Goal: Information Seeking & Learning: Find specific fact

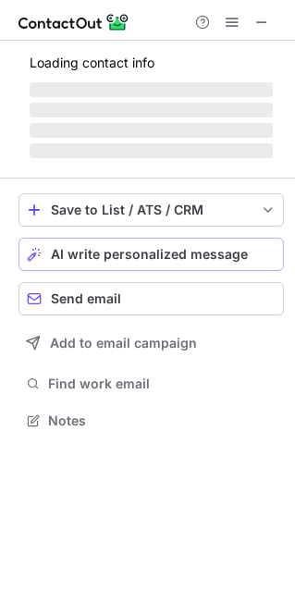
scroll to position [9, 9]
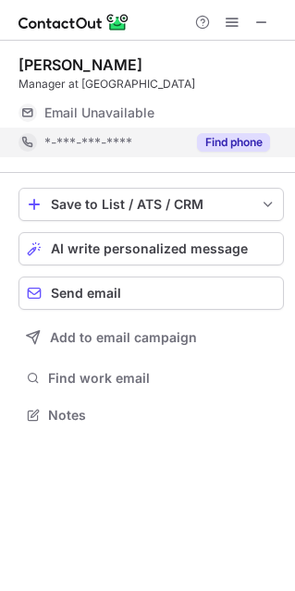
click at [227, 134] on button "Find phone" at bounding box center [233, 142] width 73 height 19
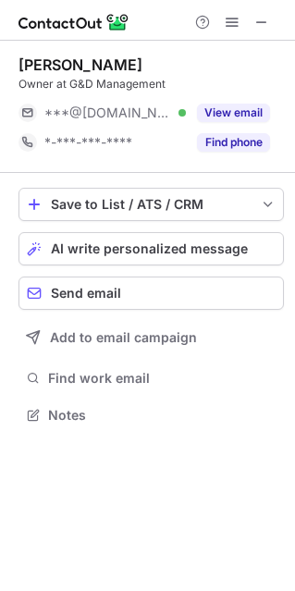
scroll to position [9, 9]
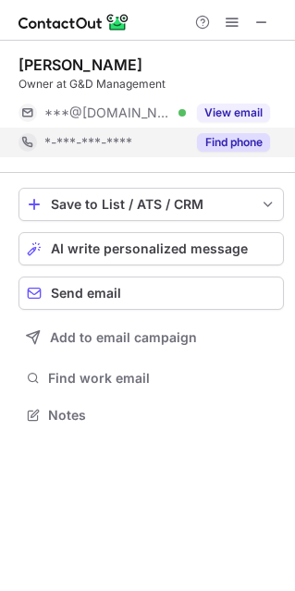
click at [236, 135] on button "Find phone" at bounding box center [233, 142] width 73 height 19
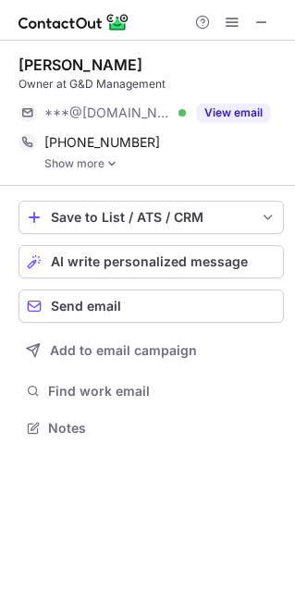
click at [111, 162] on img at bounding box center [111, 163] width 11 height 13
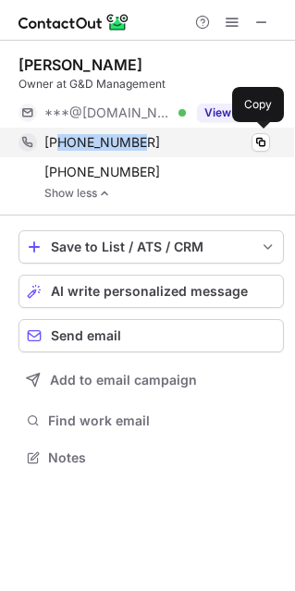
copy span "3104780270"
drag, startPoint x: 155, startPoint y: 135, endPoint x: 56, endPoint y: 142, distance: 99.2
click at [56, 142] on div "+13104780270" at bounding box center [157, 142] width 226 height 17
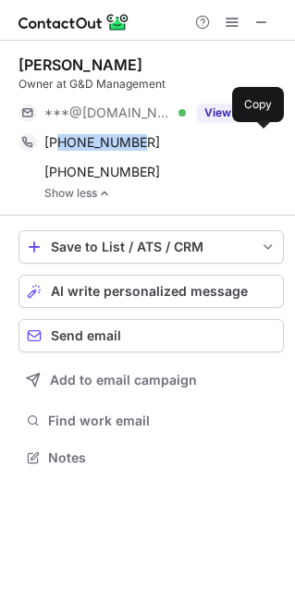
copy span "3104780270"
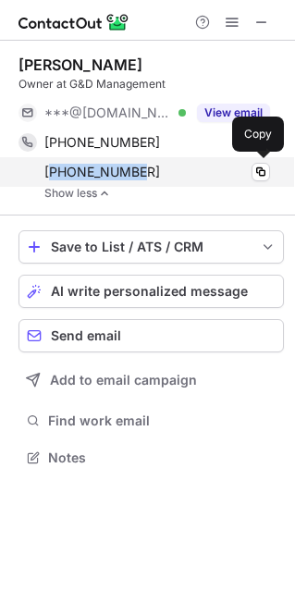
copy span "18053792259"
drag, startPoint x: 147, startPoint y: 167, endPoint x: 50, endPoint y: 171, distance: 97.2
click at [50, 171] on div "+18053792259" at bounding box center [157, 172] width 226 height 17
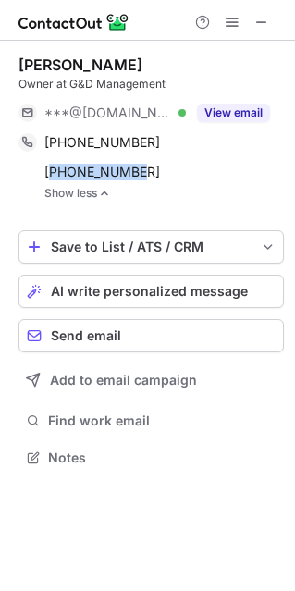
copy span "18053792259"
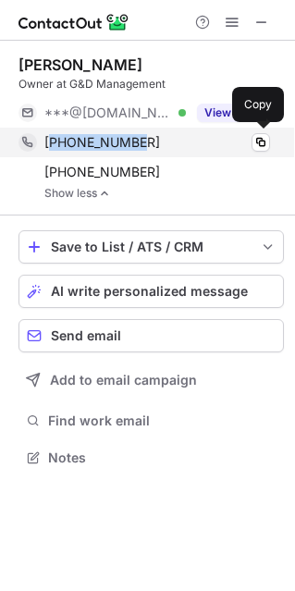
copy span "13104780270"
drag, startPoint x: 151, startPoint y: 133, endPoint x: 54, endPoint y: 143, distance: 97.7
click at [54, 143] on div "+13104780270" at bounding box center [157, 142] width 226 height 17
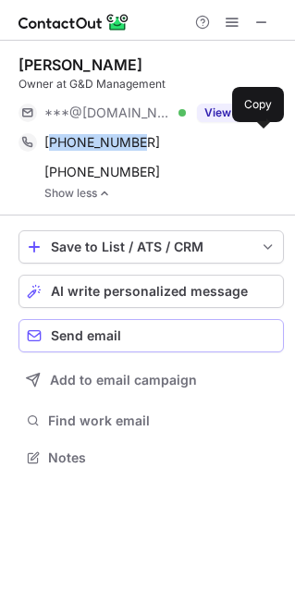
copy span "13104780270"
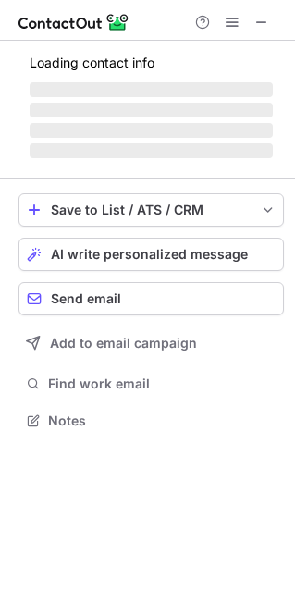
scroll to position [418, 295]
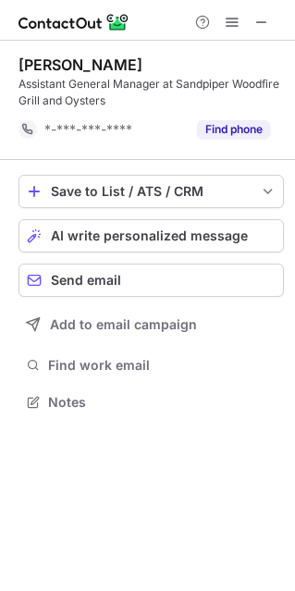
scroll to position [389, 295]
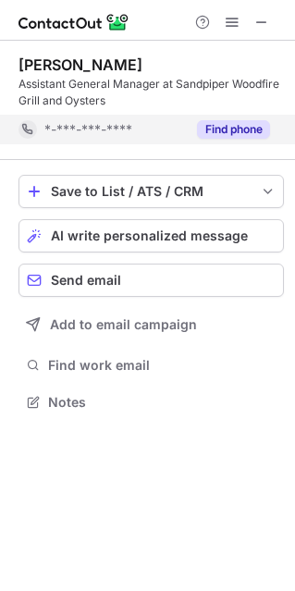
click at [251, 137] on button "Find phone" at bounding box center [233, 129] width 73 height 19
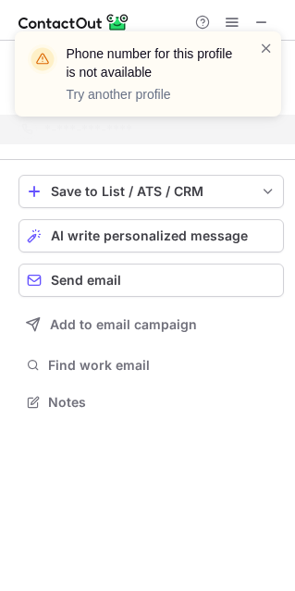
click at [253, 16] on div "Phone number for this profile is not available Try another profile" at bounding box center [148, 81] width 296 height 137
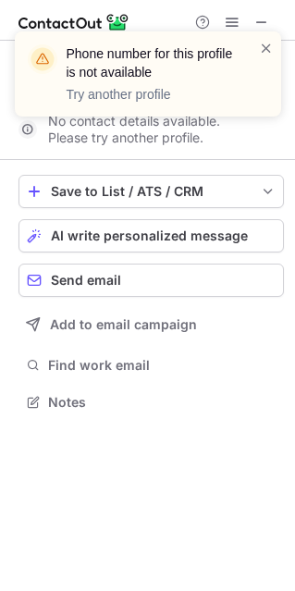
click at [253, 22] on div "Phone number for this profile is not available Try another profile" at bounding box center [148, 81] width 296 height 137
click at [262, 44] on span at bounding box center [266, 48] width 15 height 19
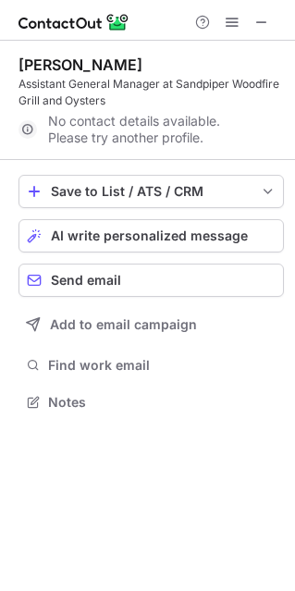
click at [261, 23] on span at bounding box center [261, 22] width 15 height 15
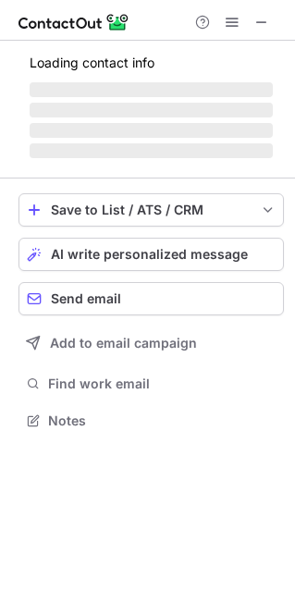
scroll to position [9, 9]
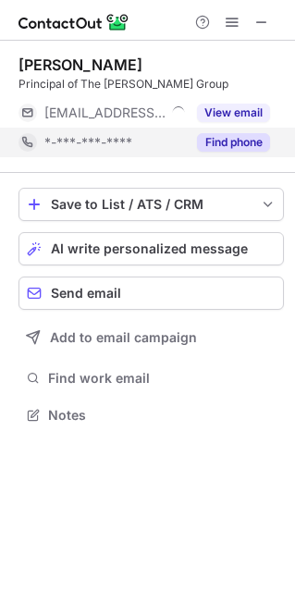
click at [224, 140] on button "Find phone" at bounding box center [233, 142] width 73 height 19
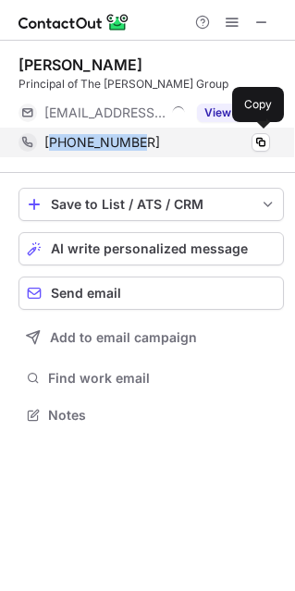
copy span "16199937089"
drag, startPoint x: 153, startPoint y: 142, endPoint x: 52, endPoint y: 143, distance: 100.8
click at [52, 143] on div "[PHONE_NUMBER]" at bounding box center [157, 142] width 226 height 17
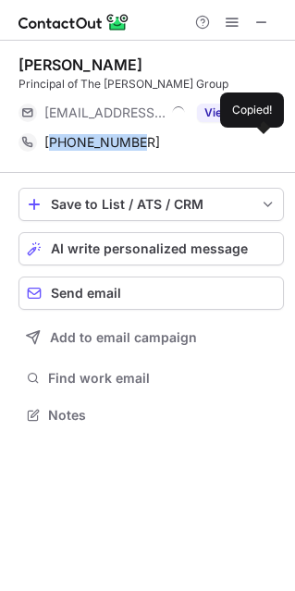
copy span "16199937089"
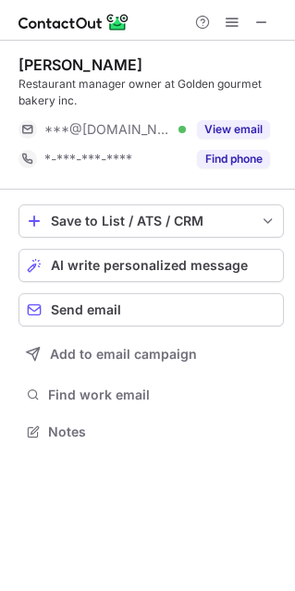
scroll to position [418, 295]
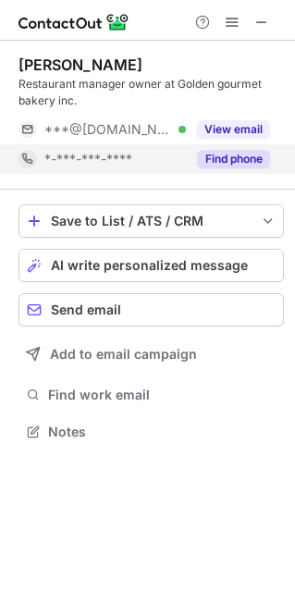
click at [229, 155] on button "Find phone" at bounding box center [233, 159] width 73 height 19
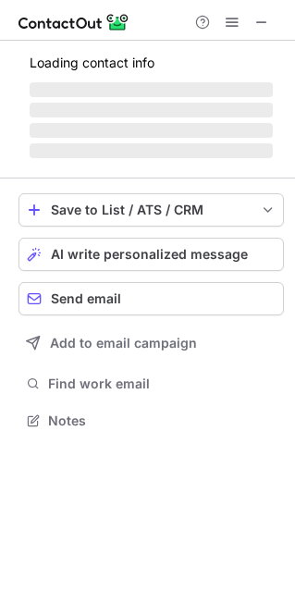
scroll to position [9, 9]
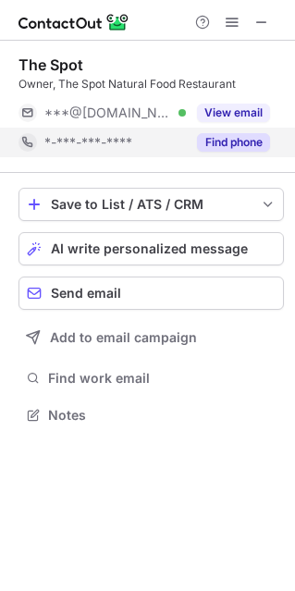
click at [225, 147] on button "Find phone" at bounding box center [233, 142] width 73 height 19
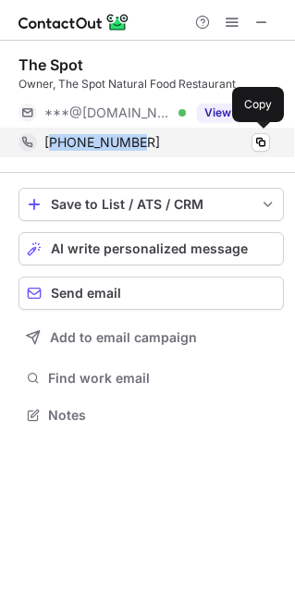
copy span "12132683564"
drag, startPoint x: 157, startPoint y: 148, endPoint x: 52, endPoint y: 150, distance: 105.5
click at [52, 150] on div "+12132683564" at bounding box center [157, 142] width 226 height 17
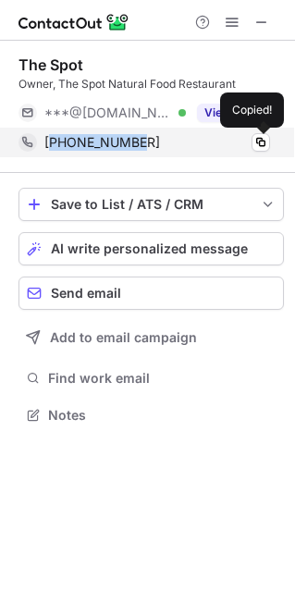
copy span "12132683564"
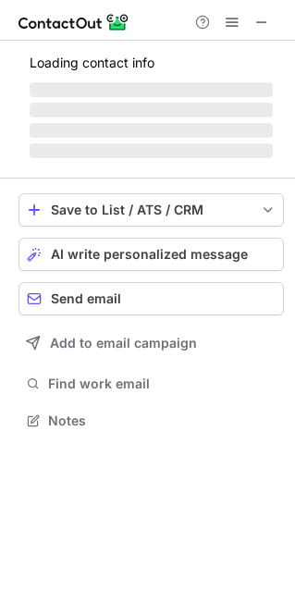
scroll to position [418, 295]
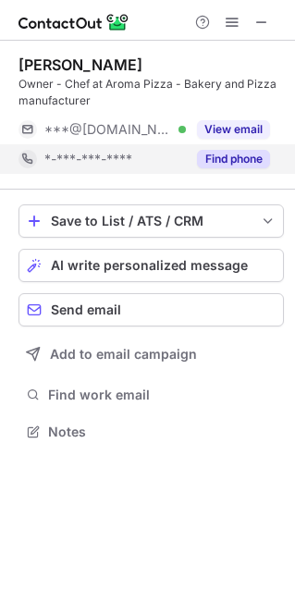
click at [231, 155] on button "Find phone" at bounding box center [233, 159] width 73 height 19
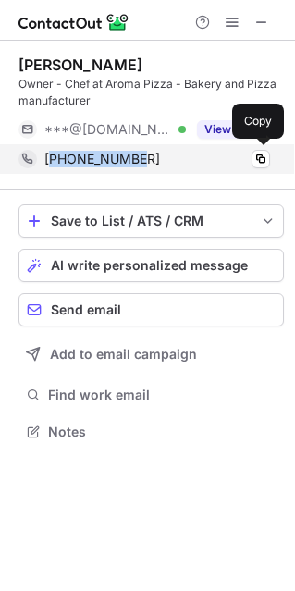
copy span "14694126743"
drag, startPoint x: 154, startPoint y: 157, endPoint x: 56, endPoint y: 162, distance: 98.2
click at [56, 162] on div "+14694126743" at bounding box center [157, 159] width 226 height 17
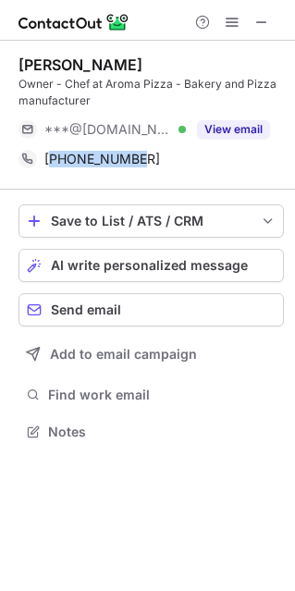
copy span "14694126743"
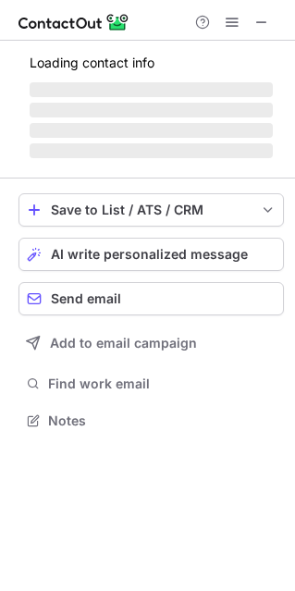
scroll to position [431, 295]
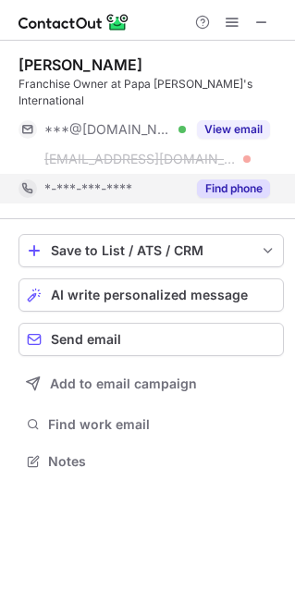
click at [254, 179] on button "Find phone" at bounding box center [233, 188] width 73 height 19
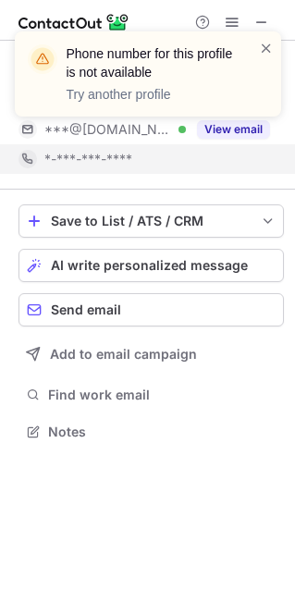
scroll to position [402, 295]
click at [264, 48] on span at bounding box center [266, 48] width 15 height 19
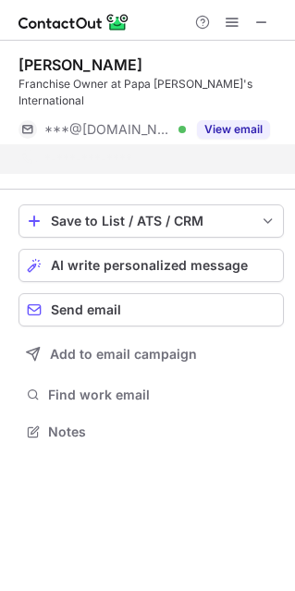
scroll to position [372, 295]
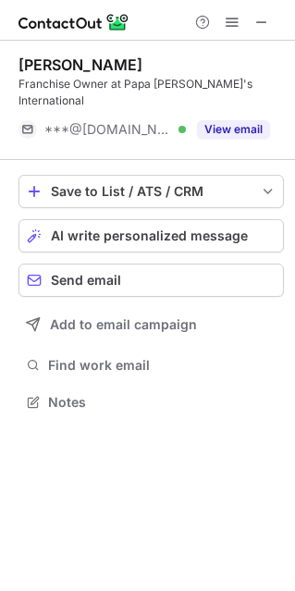
click at [268, 26] on div "Phone number for this profile is not available Try another profile" at bounding box center [148, 81] width 296 height 137
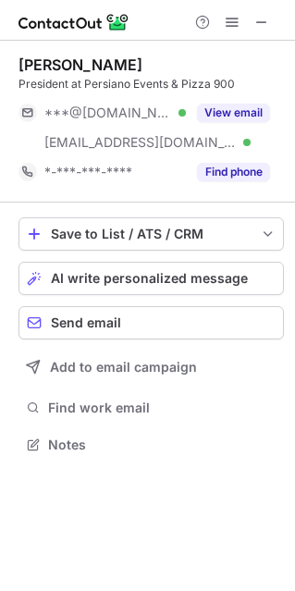
scroll to position [431, 295]
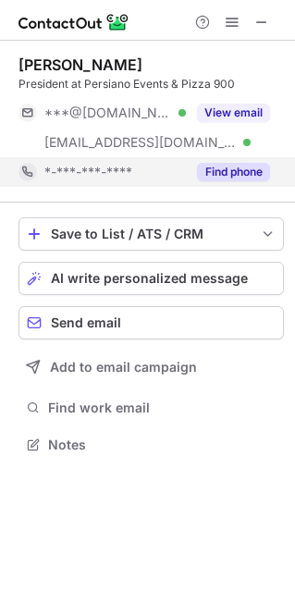
click at [224, 170] on button "Find phone" at bounding box center [233, 172] width 73 height 19
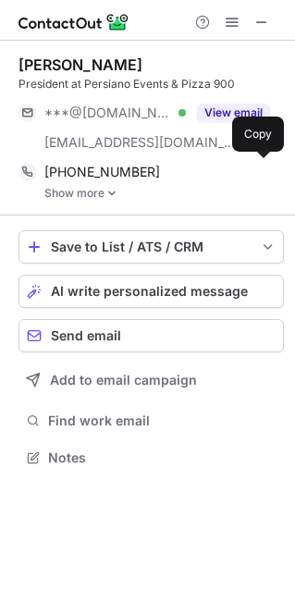
scroll to position [444, 295]
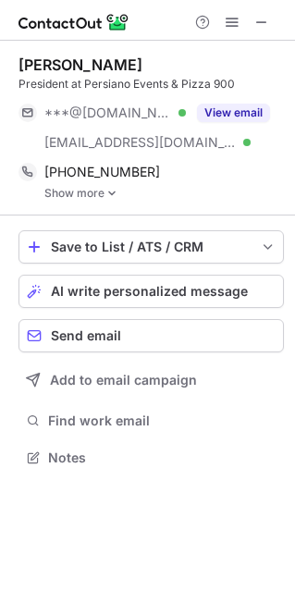
click at [110, 196] on img at bounding box center [111, 193] width 11 height 13
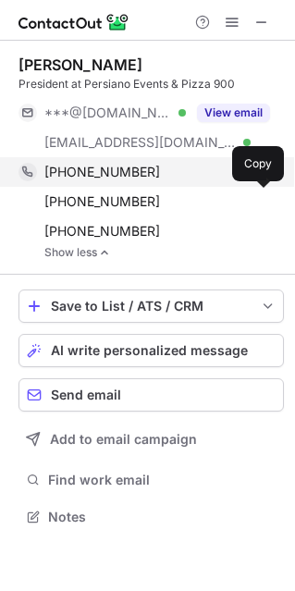
scroll to position [503, 295]
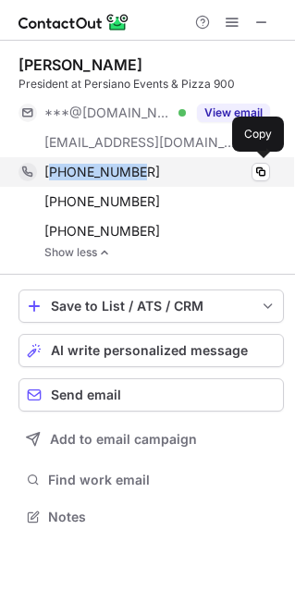
copy span "19493373029"
drag, startPoint x: 169, startPoint y: 176, endPoint x: 48, endPoint y: 179, distance: 121.2
click at [48, 179] on div "+19493373029" at bounding box center [157, 172] width 226 height 17
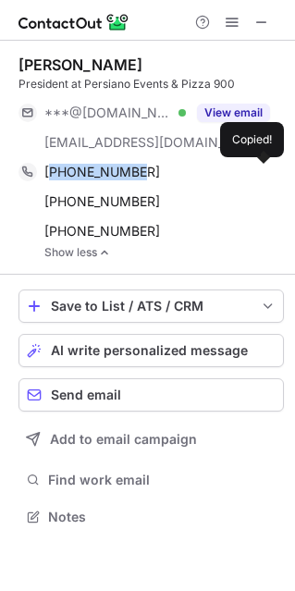
copy span "19493373029"
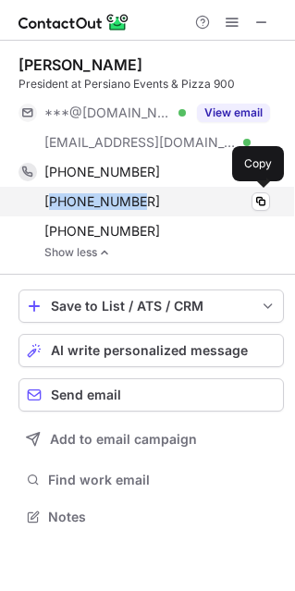
copy span "19496792228"
drag, startPoint x: 143, startPoint y: 196, endPoint x: 56, endPoint y: 200, distance: 88.0
click at [56, 200] on div "+19496792228" at bounding box center [157, 201] width 226 height 17
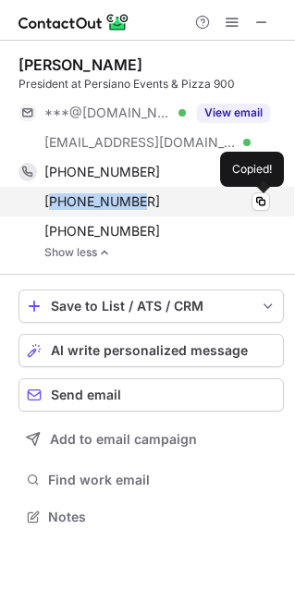
copy span "19496792228"
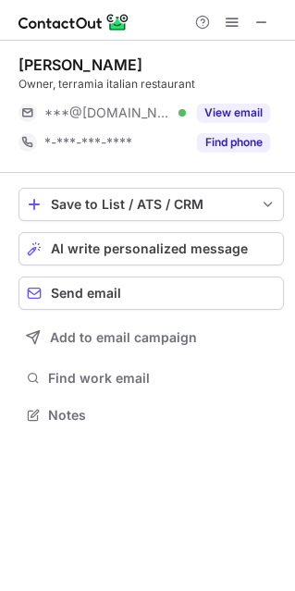
scroll to position [402, 295]
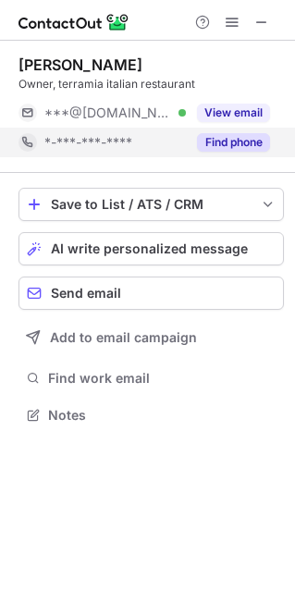
click at [209, 138] on button "Find phone" at bounding box center [233, 142] width 73 height 19
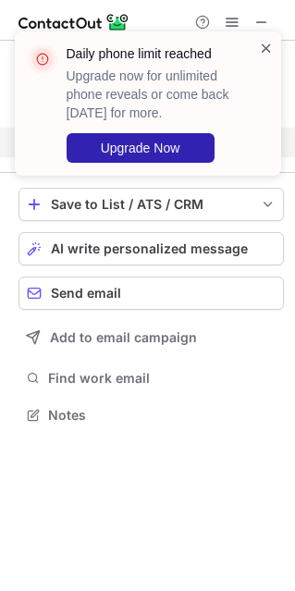
click at [263, 41] on span at bounding box center [266, 48] width 15 height 19
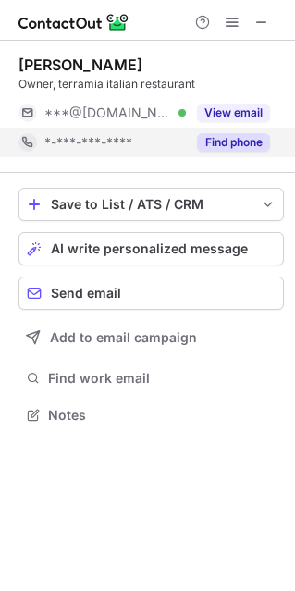
click at [262, 21] on div "Daily phone limit reached Upgrade now for unlimited phone reveals or come back …" at bounding box center [148, 111] width 296 height 196
click at [262, 25] on span at bounding box center [261, 22] width 15 height 15
